Goal: Task Accomplishment & Management: Complete application form

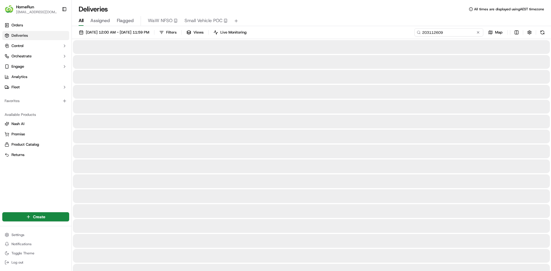
click at [469, 30] on input "203112609" at bounding box center [449, 32] width 69 height 8
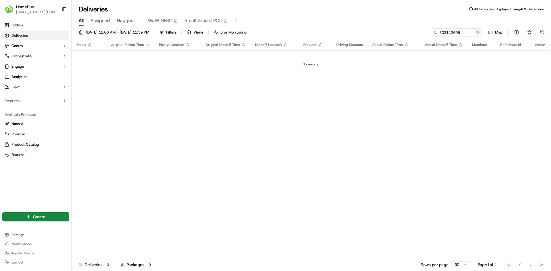
click at [479, 32] on button at bounding box center [478, 33] width 6 height 6
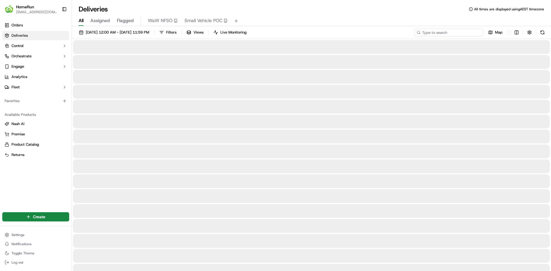
click at [472, 30] on input at bounding box center [449, 32] width 69 height 8
paste input "269643111"
type input "269643111"
click at [452, 33] on input "269643111" at bounding box center [449, 32] width 69 height 8
click at [456, 33] on input "269643111" at bounding box center [449, 32] width 69 height 8
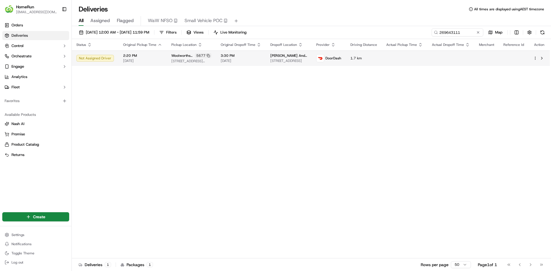
click at [281, 57] on span "[PERSON_NAME] And [PERSON_NAME]" at bounding box center [288, 55] width 37 height 5
click at [534, 59] on html "HomeRun [EMAIL_ADDRESS][DOMAIN_NAME] Toggle Sidebar Orders Deliveries Control O…" at bounding box center [275, 135] width 551 height 271
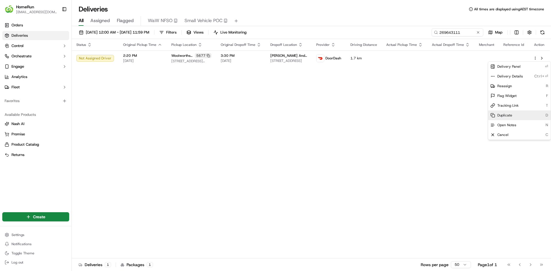
click at [518, 114] on div "Duplicate D" at bounding box center [519, 116] width 63 height 10
click at [462, 33] on html "HomeRun [EMAIL_ADDRESS][DOMAIN_NAME] Toggle Sidebar Orders Deliveries Control O…" at bounding box center [275, 135] width 551 height 271
click at [462, 32] on html "HomeRun [EMAIL_ADDRESS][DOMAIN_NAME] Toggle Sidebar Orders Deliveries Control O…" at bounding box center [275, 135] width 551 height 271
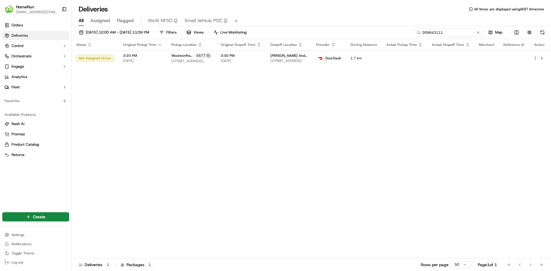
click at [465, 33] on input "269643111" at bounding box center [449, 32] width 69 height 8
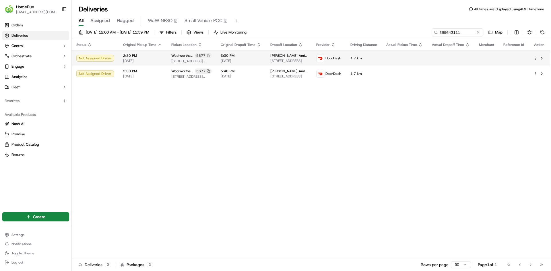
click at [483, 60] on td at bounding box center [487, 59] width 24 height 16
click at [537, 57] on html "HomeRun [EMAIL_ADDRESS][DOMAIN_NAME] Toggle Sidebar Orders Deliveries Control O…" at bounding box center [275, 135] width 551 height 271
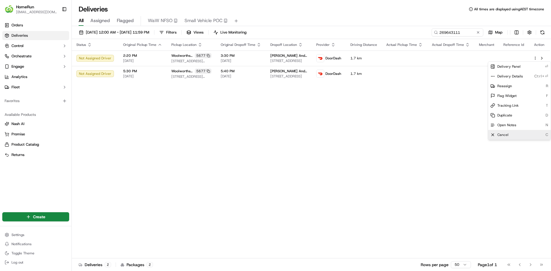
click at [519, 134] on div "Cancel C" at bounding box center [519, 135] width 63 height 10
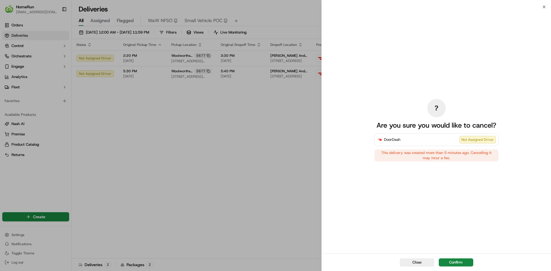
click at [365, 146] on div "? Are you sure you would like to cancel? DoorDash Not Assigned Driver This deli…" at bounding box center [436, 130] width 229 height 247
click at [463, 263] on button "Confirm" at bounding box center [456, 263] width 34 height 8
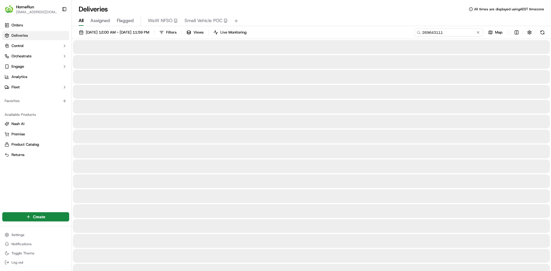
click at [466, 34] on input "269643111" at bounding box center [449, 32] width 69 height 8
click at [431, 32] on input "269643111" at bounding box center [449, 32] width 69 height 8
click at [443, 32] on input "269643111" at bounding box center [449, 32] width 69 height 8
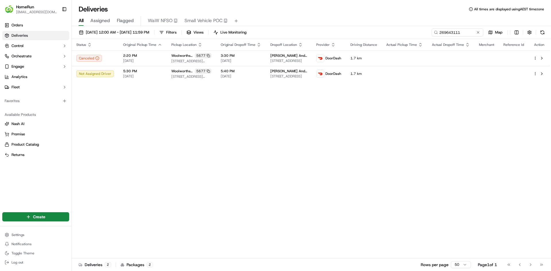
click at [198, 114] on div "Status Original Pickup Time Pickup Location Original Dropoff Time Dropoff Locat…" at bounding box center [311, 149] width 478 height 220
click at [266, 69] on td "[PERSON_NAME] And Mene [PERSON_NAME] [STREET_ADDRESS]" at bounding box center [289, 74] width 46 height 16
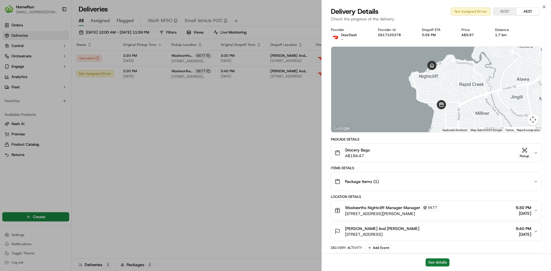
click at [437, 261] on button "See details" at bounding box center [438, 263] width 24 height 8
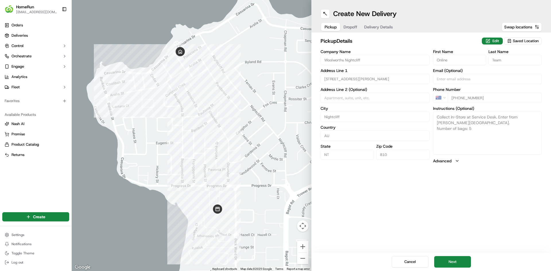
click at [448, 214] on div "Create New Delivery Pickup Dropoff Delivery Details Swap locations pickup Detai…" at bounding box center [432, 135] width 240 height 271
click at [461, 262] on button "Next" at bounding box center [452, 261] width 37 height 11
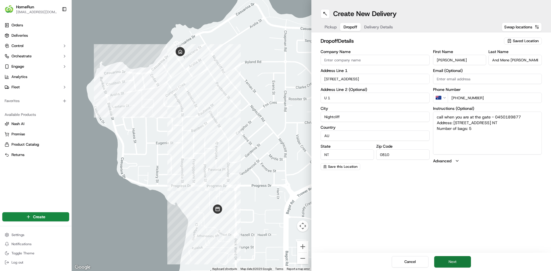
click at [462, 263] on button "Next" at bounding box center [452, 261] width 37 height 11
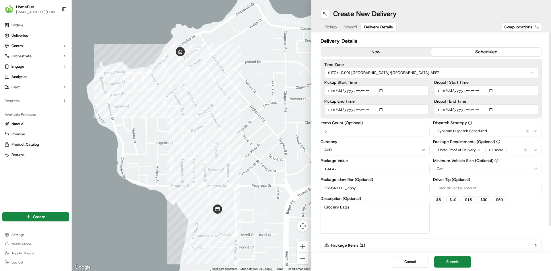
click at [382, 89] on input "Pickup Start Time" at bounding box center [376, 91] width 104 height 10
type input "2025-09-16T17:30"
click at [489, 223] on div "Dispatch Strategy Dynamic Dispatch Scheduled Package Requirements (Optional) Ph…" at bounding box center [487, 177] width 109 height 113
click at [382, 111] on input "Pickup End Time" at bounding box center [376, 110] width 104 height 10
type input "2025-09-16T17:39"
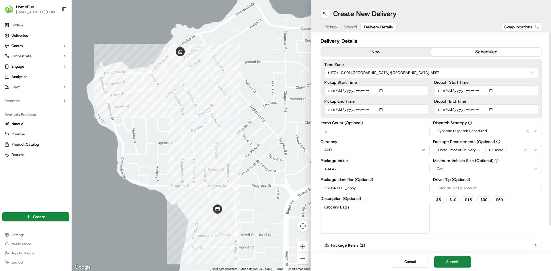
click at [469, 50] on button "scheduled" at bounding box center [487, 52] width 111 height 9
click at [456, 262] on button "Submit" at bounding box center [452, 261] width 37 height 11
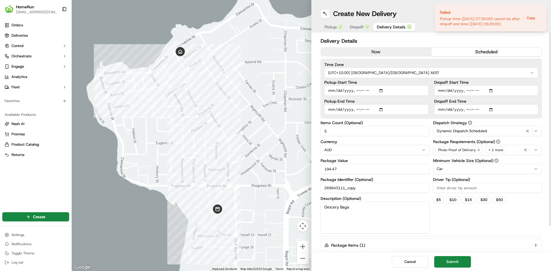
click at [489, 91] on input "Dropoff Start Time" at bounding box center [486, 91] width 104 height 10
click at [492, 88] on input "Dropoff Start Time" at bounding box center [486, 91] width 104 height 10
click at [490, 91] on input "Dropoff Start Time" at bounding box center [486, 91] width 104 height 10
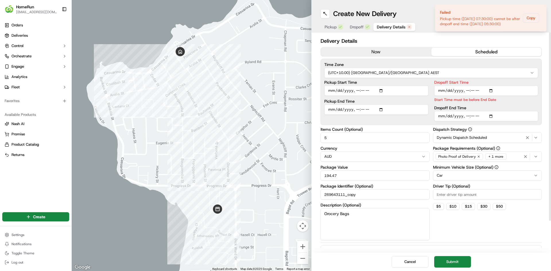
click at [525, 236] on div "Dispatch Strategy Dynamic Dispatch Scheduled Package Requirements (Optional) Ph…" at bounding box center [487, 183] width 109 height 113
click at [492, 91] on input "Dropoff Start Time" at bounding box center [486, 91] width 104 height 10
type input "2025-09-16T17:40"
click at [522, 243] on div "Delivery Details now scheduled Time Zone (UTC+10.00) Australia/Sydney AEST Pick…" at bounding box center [431, 160] width 221 height 247
click at [515, 105] on div "Dropoff Start Time Start Time must be before End Date Dropoff End Time" at bounding box center [486, 100] width 104 height 41
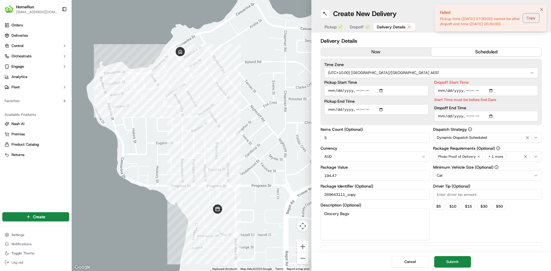
click at [531, 21] on button "Copy" at bounding box center [531, 17] width 16 height 9
click at [498, 49] on button "scheduled" at bounding box center [487, 52] width 111 height 9
click at [492, 116] on input "Dropoff End Time" at bounding box center [486, 116] width 104 height 10
type input "2025-09-16T17:40"
click at [525, 236] on div "Dispatch Strategy Dynamic Dispatch Scheduled Package Requirements (Optional) Ph…" at bounding box center [487, 183] width 109 height 113
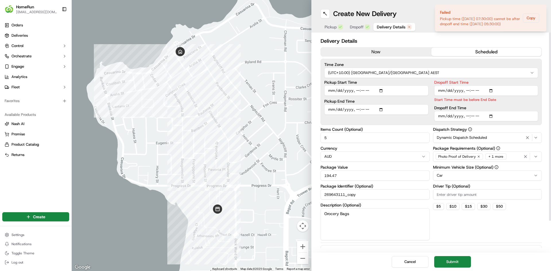
click at [484, 244] on div "Delivery Details now scheduled Time Zone (UTC+10.00) Australia/Sydney AEST Pick…" at bounding box center [431, 160] width 221 height 247
drag, startPoint x: 457, startPoint y: 262, endPoint x: 544, endPoint y: 247, distance: 88.1
click at [457, 262] on button "Submit" at bounding box center [452, 261] width 37 height 11
click at [543, 7] on button "Notifications (F8)" at bounding box center [541, 9] width 7 height 7
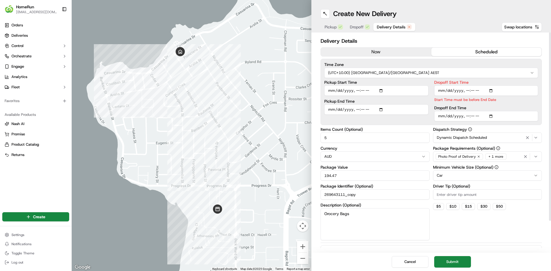
click at [381, 109] on input "Pickup End Time" at bounding box center [376, 110] width 104 height 10
type input "2025-09-16T17:40"
click at [518, 255] on div "Cancel Submit" at bounding box center [432, 262] width 240 height 18
click at [460, 263] on button "Submit" at bounding box center [452, 261] width 37 height 11
click at [450, 260] on button "Submit" at bounding box center [452, 261] width 37 height 11
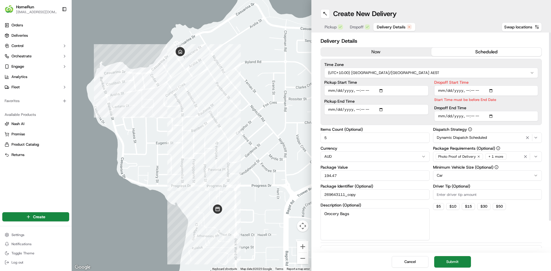
click at [486, 51] on button "scheduled" at bounding box center [487, 52] width 111 height 9
click at [490, 91] on input "Dropoff Start Time" at bounding box center [486, 91] width 104 height 10
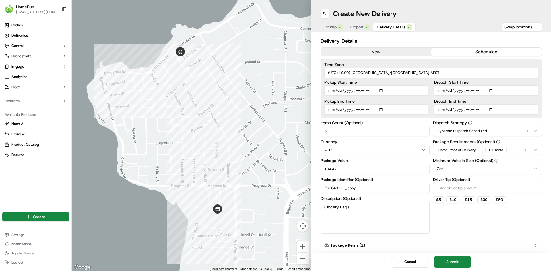
type input "2025-09-16T17:39"
click at [459, 263] on button "Submit" at bounding box center [452, 261] width 37 height 11
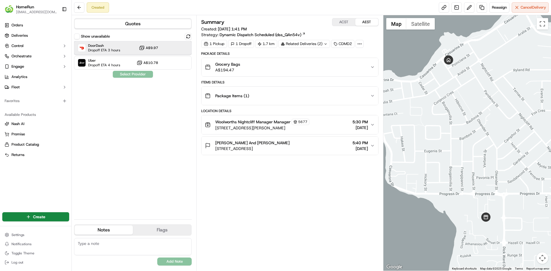
click at [119, 48] on span "Dropoff ETA 3 hours" at bounding box center [104, 50] width 32 height 5
click at [136, 74] on button "Assign Provider" at bounding box center [133, 74] width 41 height 7
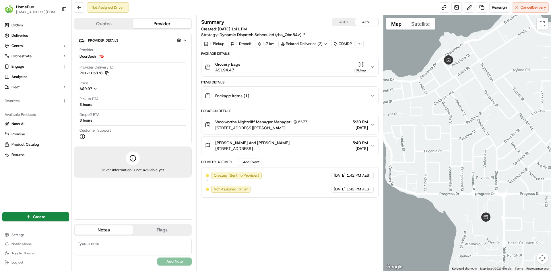
click at [277, 219] on div "Summary ACST AEST Created: 16/09/2025 1:41 PM Strategy: Dynamic Dispatch Schedu…" at bounding box center [289, 143] width 177 height 250
click at [81, 10] on button at bounding box center [79, 7] width 10 height 10
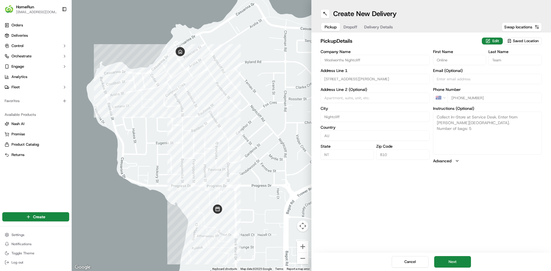
type textarea "Collect In-Store at Service Desk. Enter from Dick Ward Drive. Number of bags: 5"
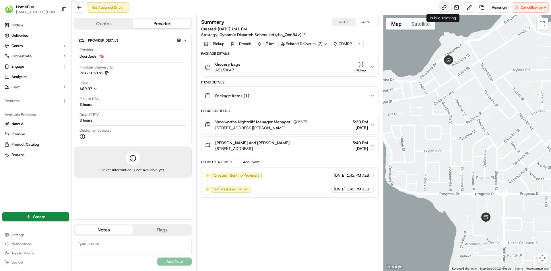
click at [443, 6] on link at bounding box center [444, 7] width 10 height 10
